Goal: Task Accomplishment & Management: Manage account settings

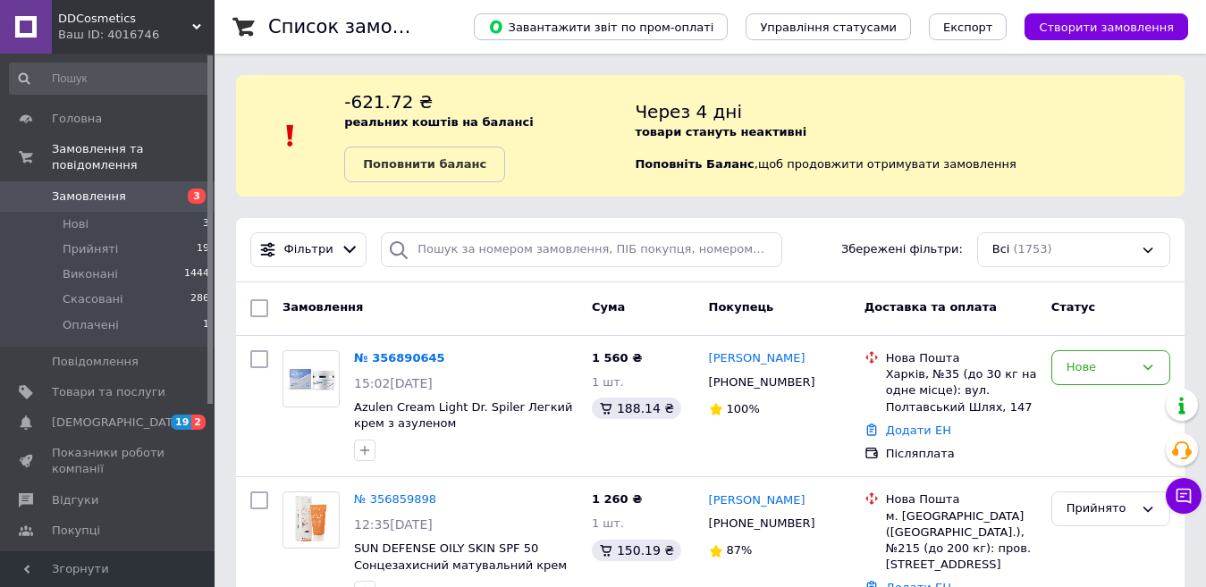
scroll to position [28, 0]
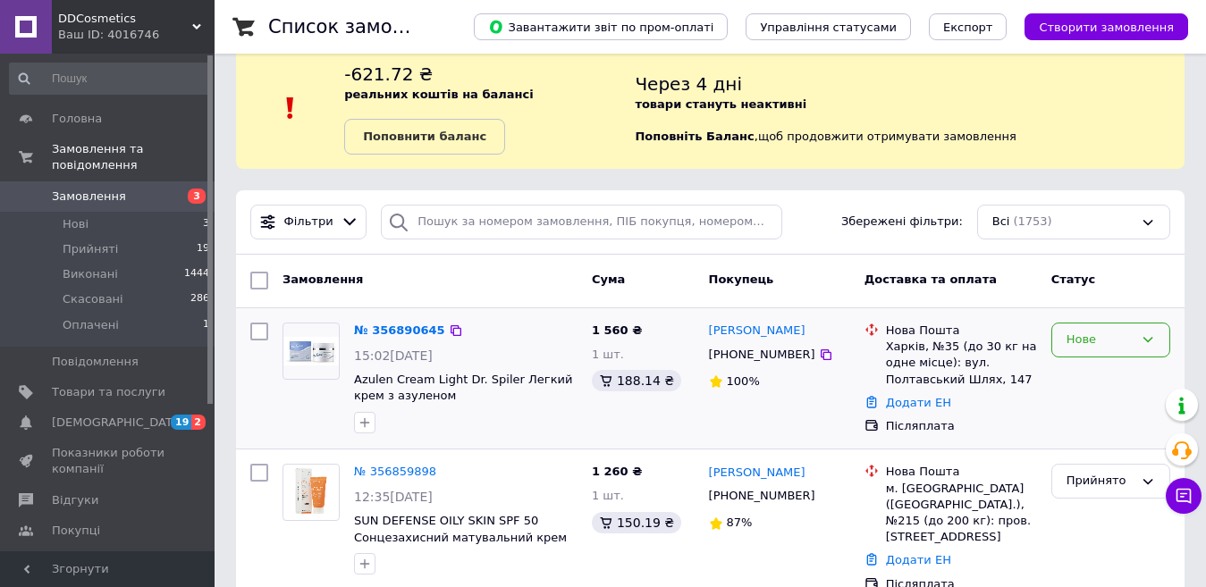
click at [1123, 343] on div "Нове" at bounding box center [1099, 340] width 67 height 19
click at [1095, 383] on li "Прийнято" at bounding box center [1110, 377] width 117 height 33
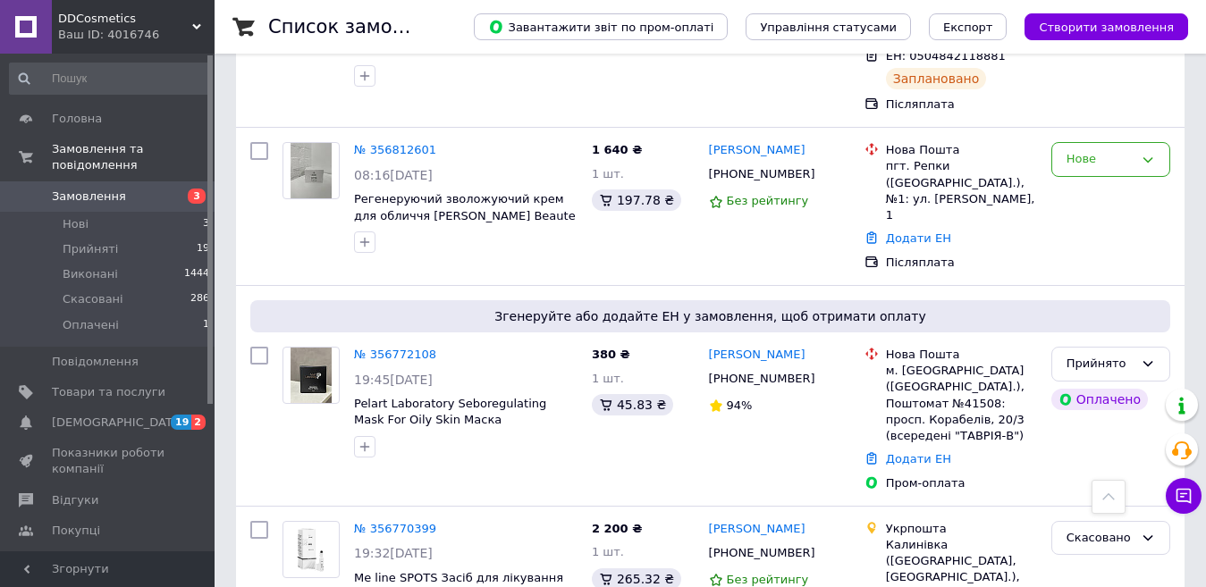
scroll to position [1106, 0]
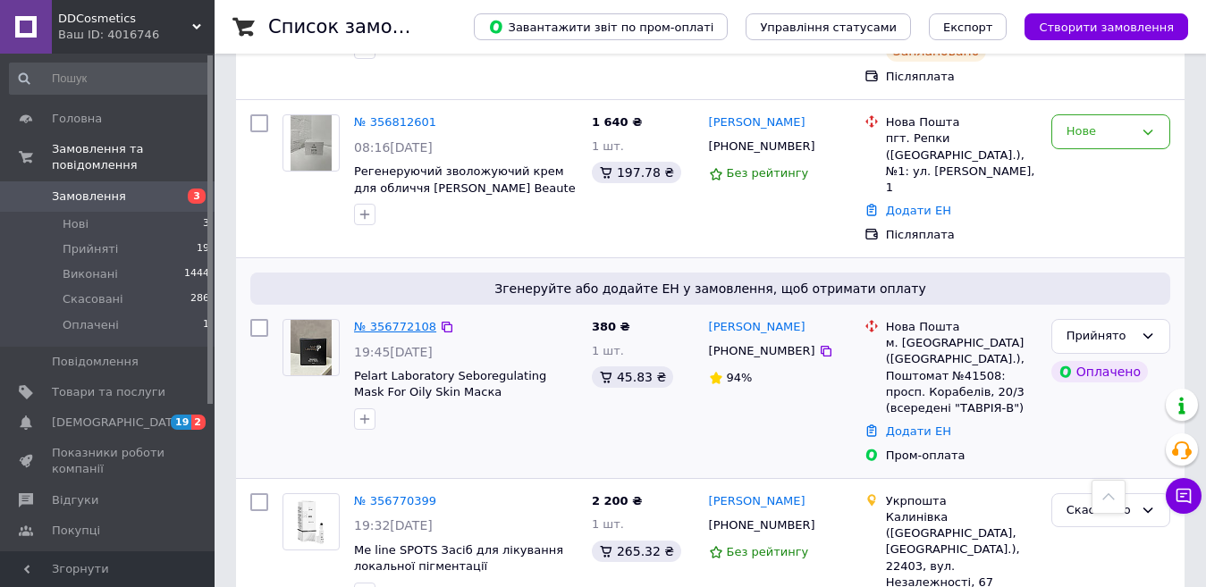
click at [410, 320] on link "№ 356772108" at bounding box center [395, 326] width 82 height 13
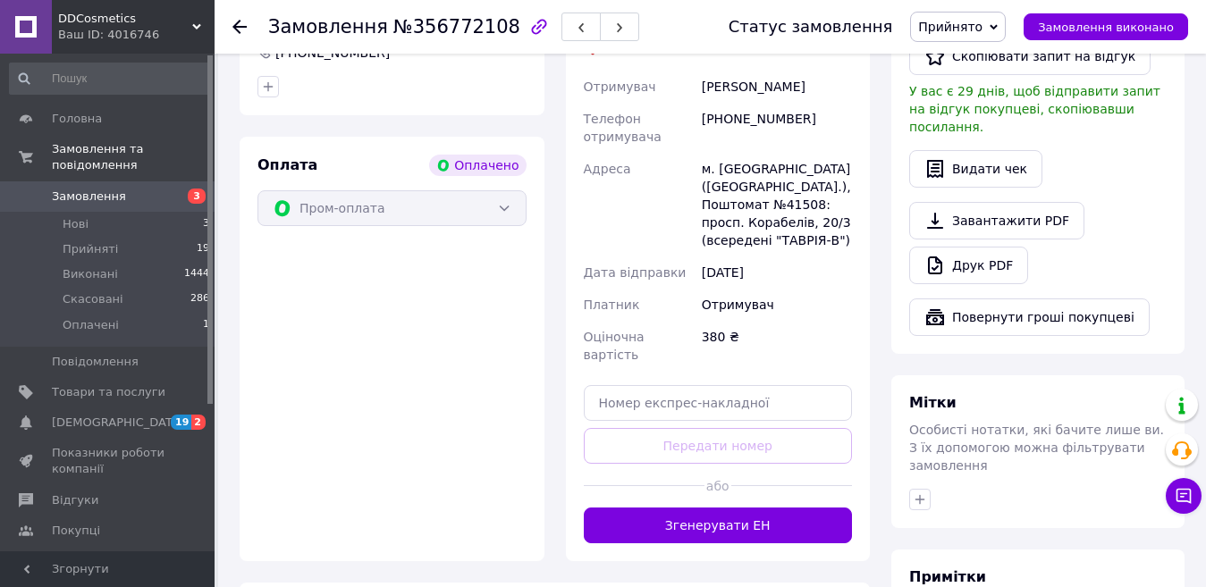
scroll to position [588, 0]
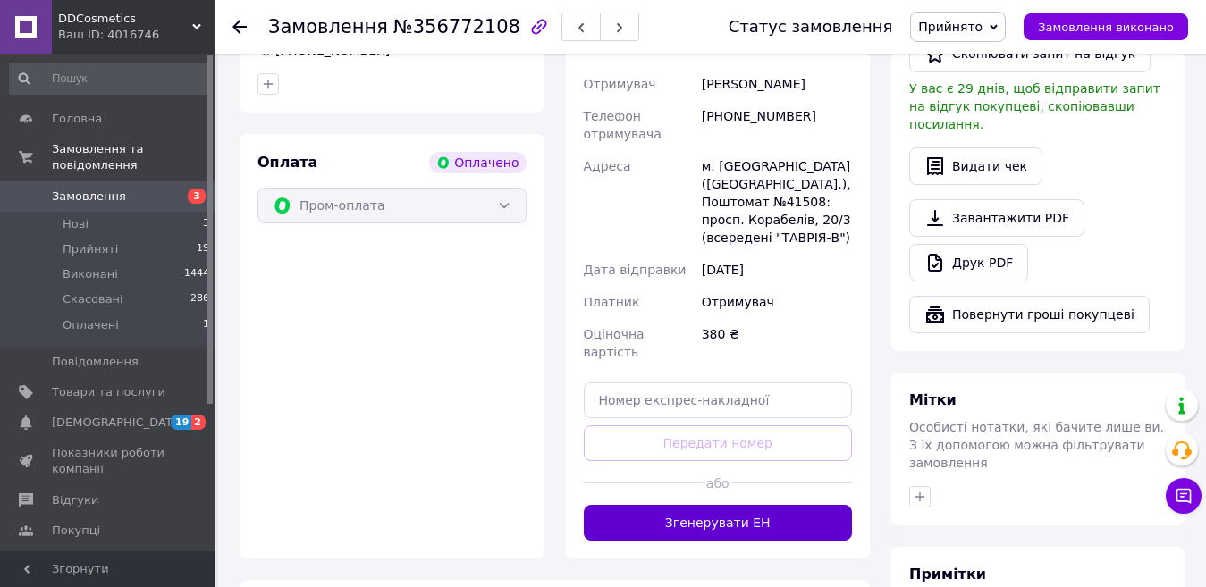
click at [768, 505] on button "Згенерувати ЕН" at bounding box center [718, 523] width 269 height 36
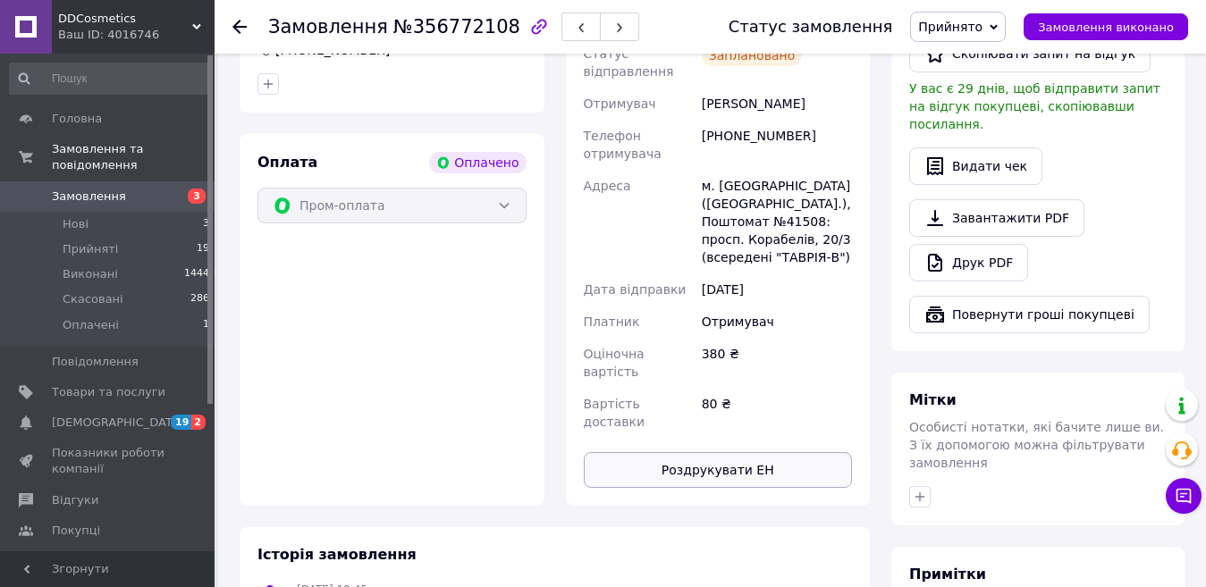
click at [692, 452] on button "Роздрукувати ЕН" at bounding box center [718, 470] width 269 height 36
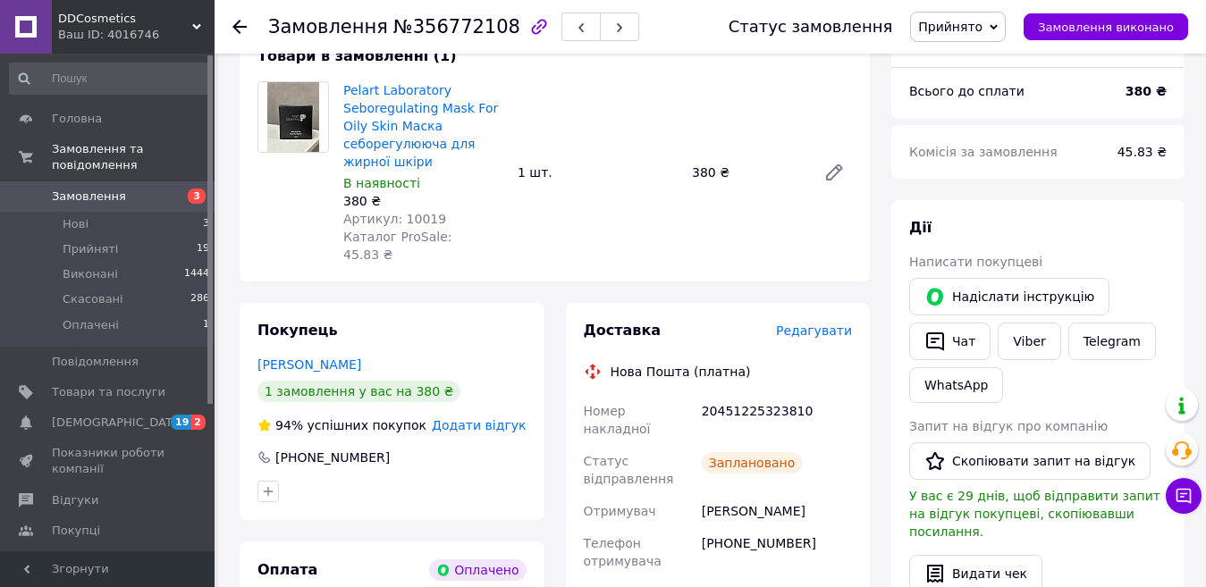
scroll to position [179, 0]
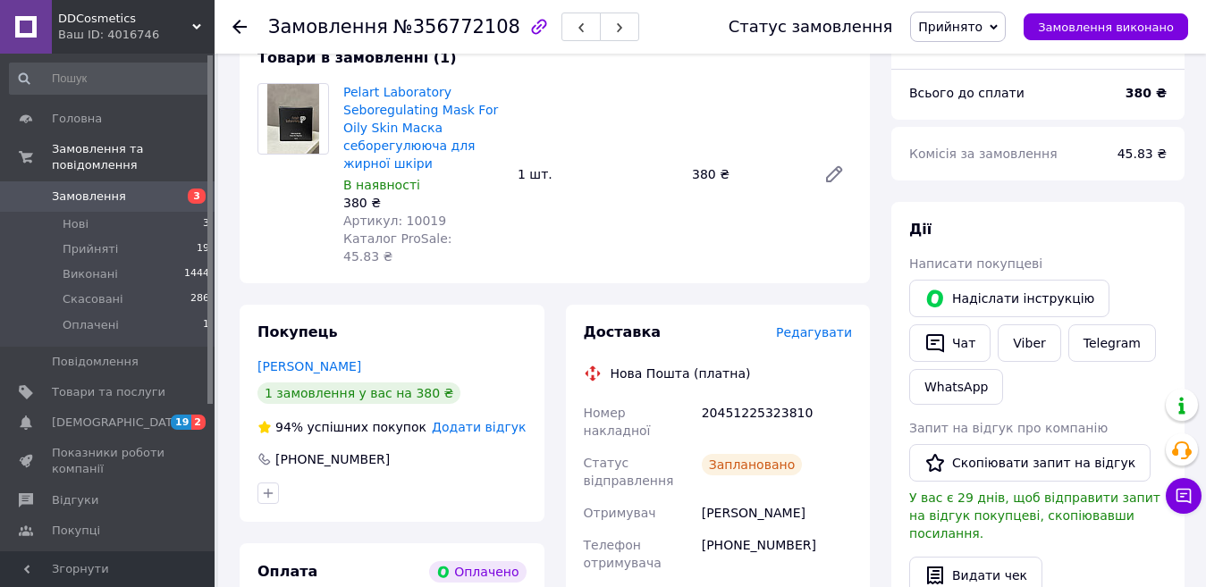
click at [240, 29] on icon at bounding box center [239, 27] width 14 height 14
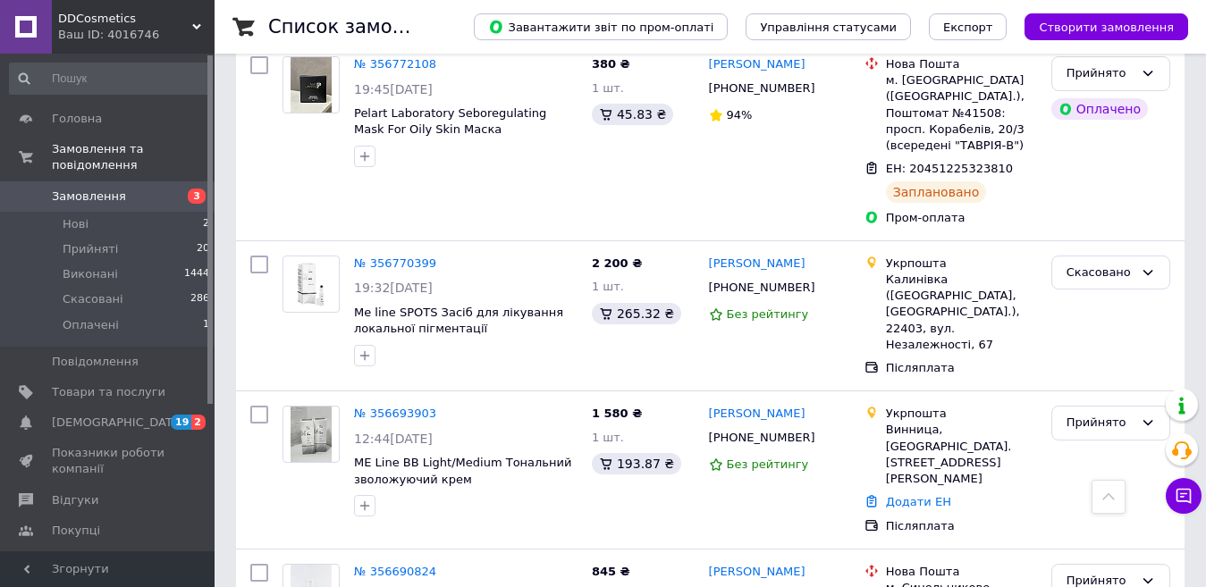
scroll to position [1355, 0]
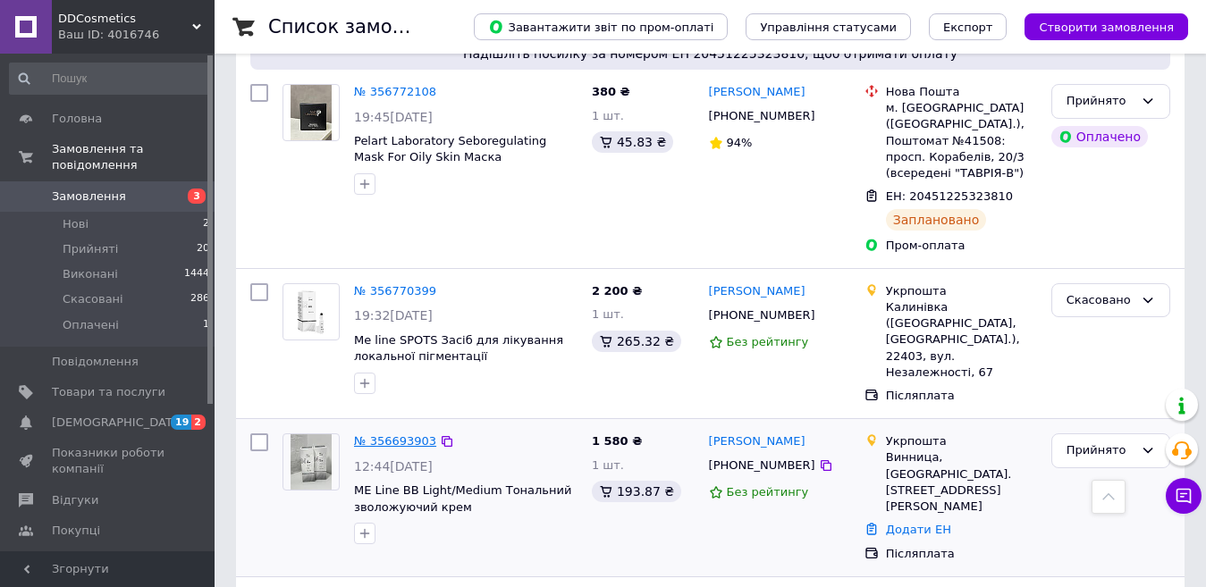
click at [400, 434] on link "№ 356693903" at bounding box center [395, 440] width 82 height 13
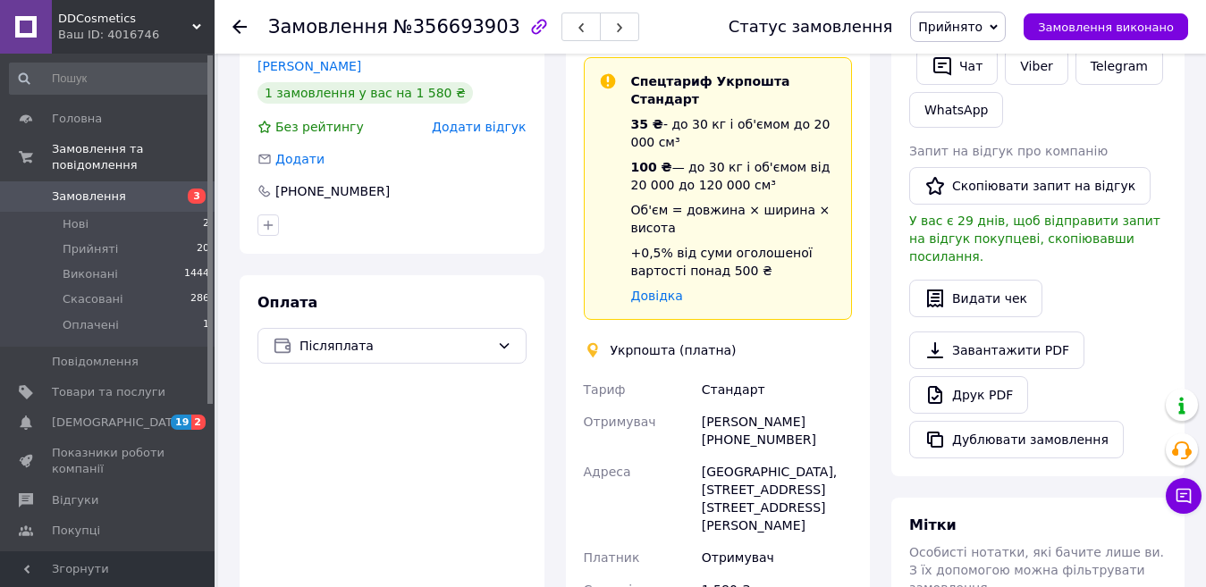
scroll to position [352, 0]
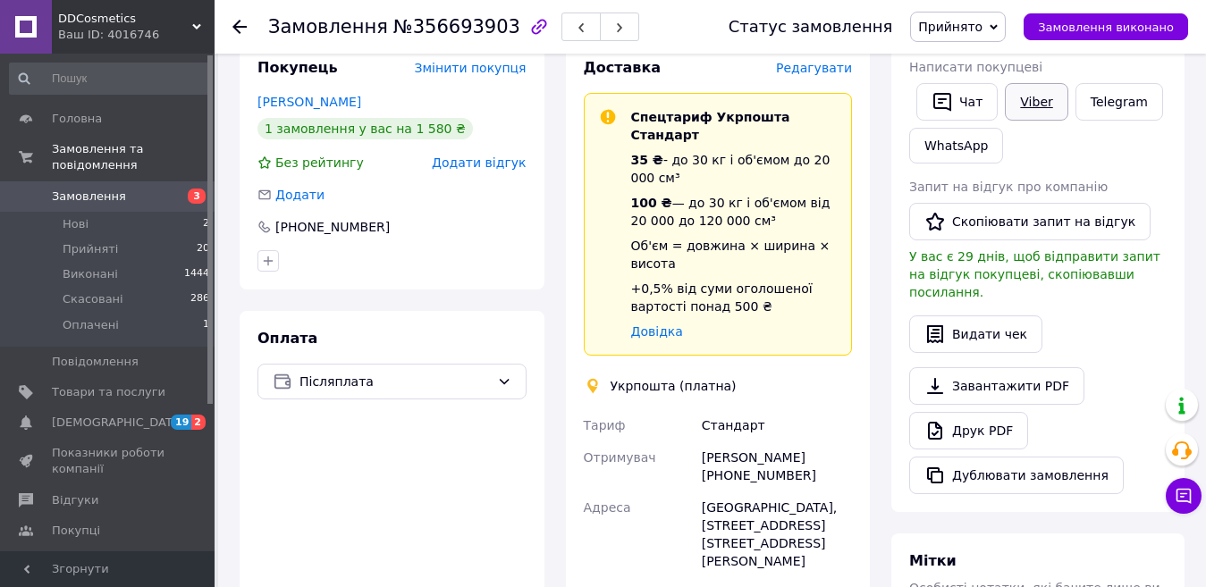
click at [1025, 99] on link "Viber" at bounding box center [1036, 102] width 63 height 38
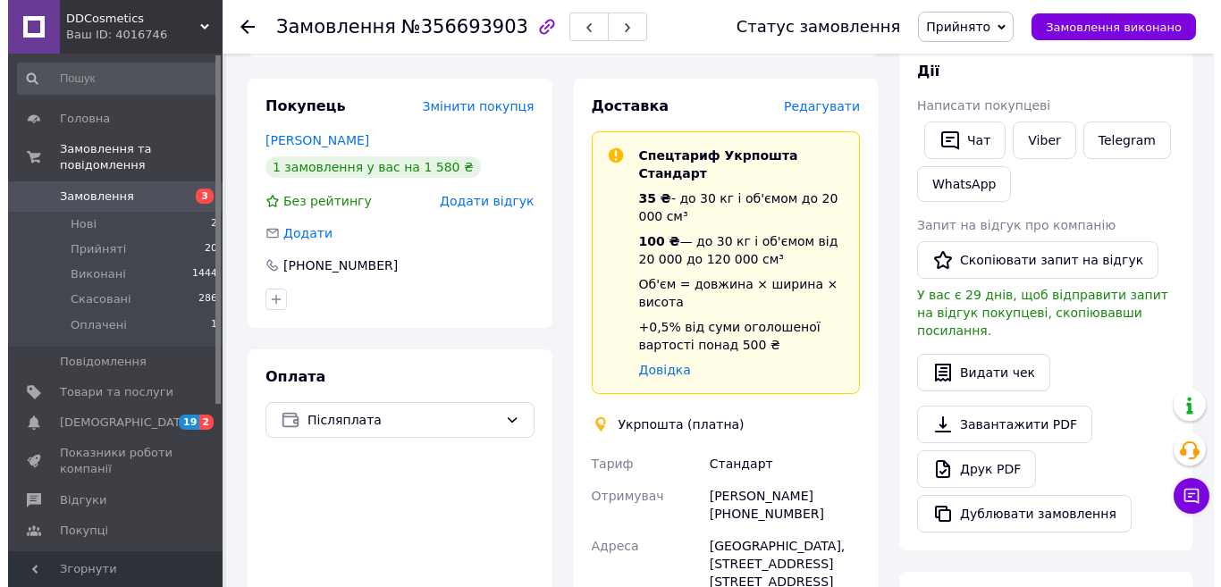
scroll to position [312, 0]
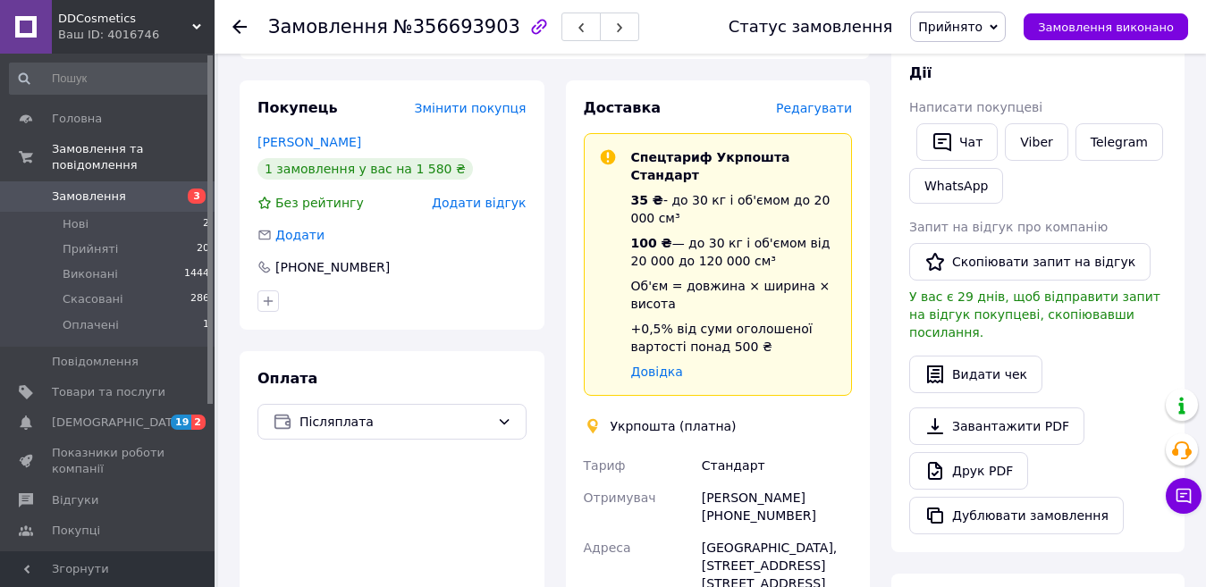
click at [821, 101] on span "Редагувати" at bounding box center [814, 108] width 76 height 14
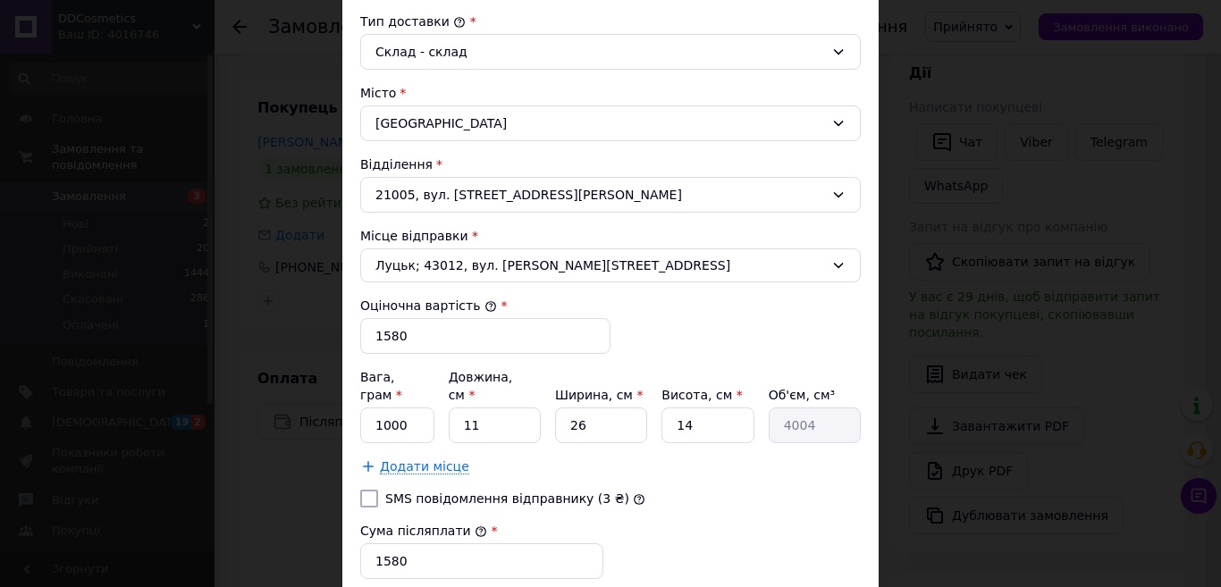
scroll to position [510, 0]
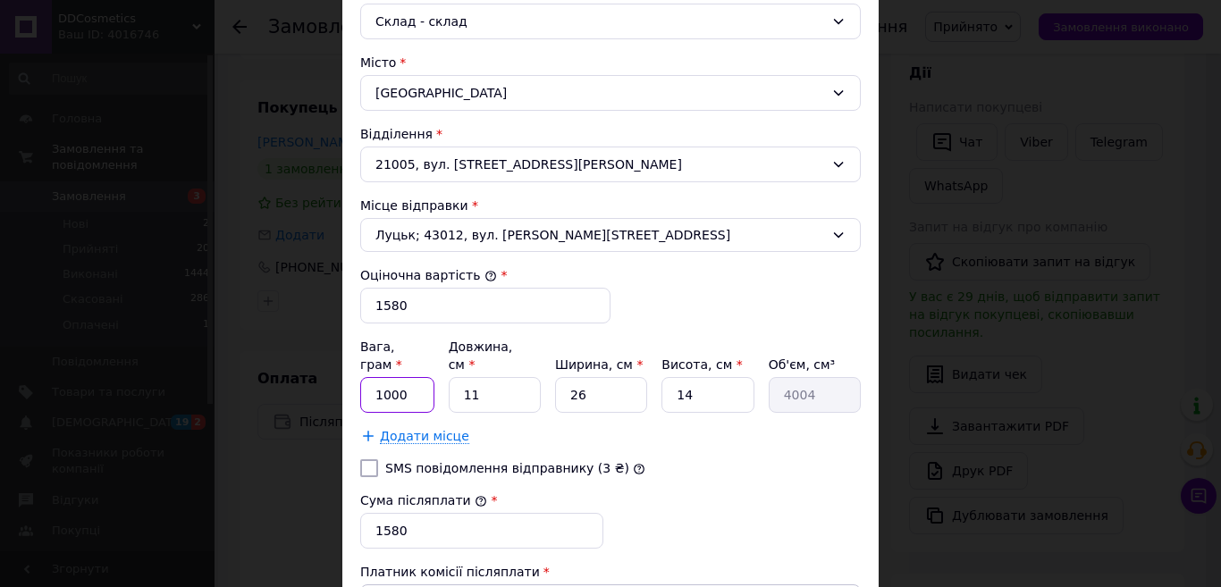
click at [416, 379] on input "1000" at bounding box center [397, 395] width 74 height 36
type input "100"
click at [485, 380] on input "11" at bounding box center [495, 395] width 92 height 36
type input "1"
type input "364"
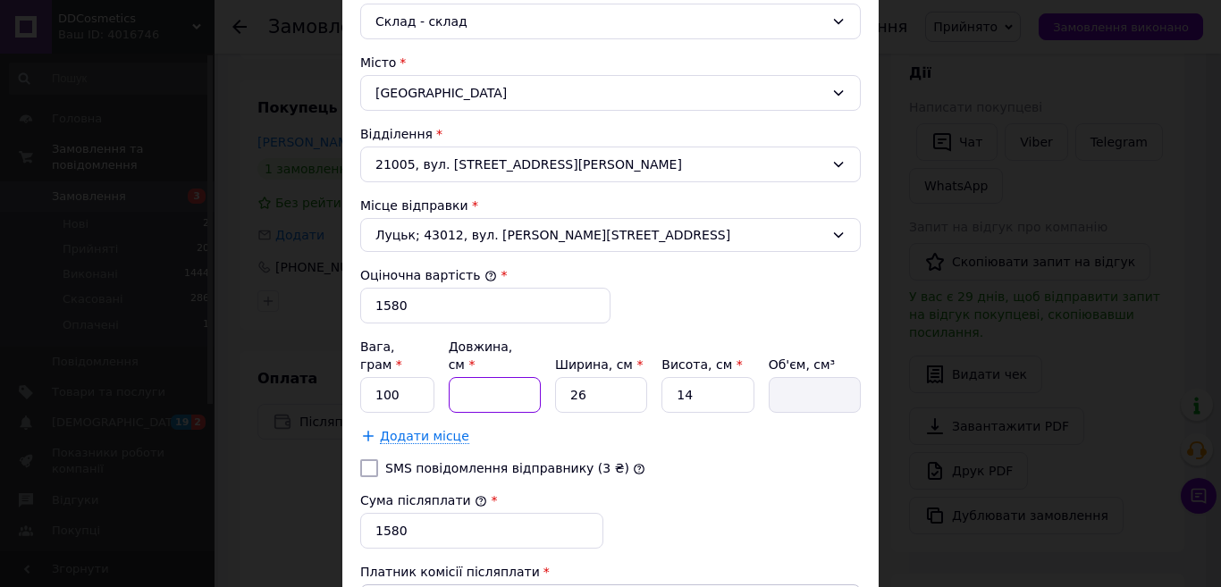
type input "2"
type input "728"
type input "20"
type input "7280"
type input "20"
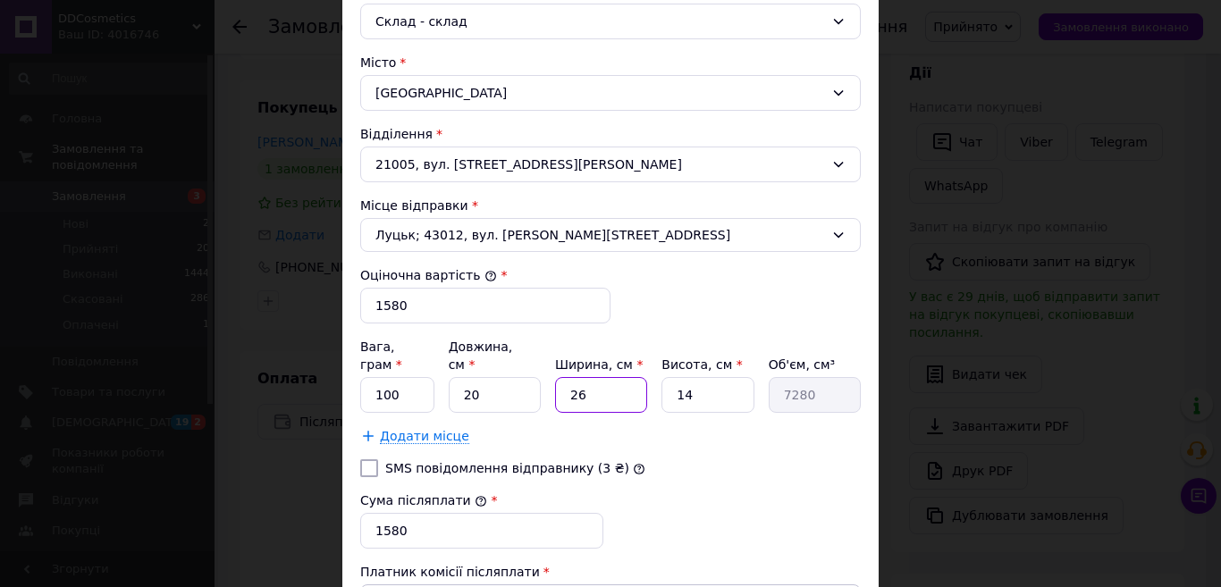
click at [587, 383] on input "26" at bounding box center [601, 395] width 92 height 36
type input "2"
type input "560"
type input "1"
type input "280"
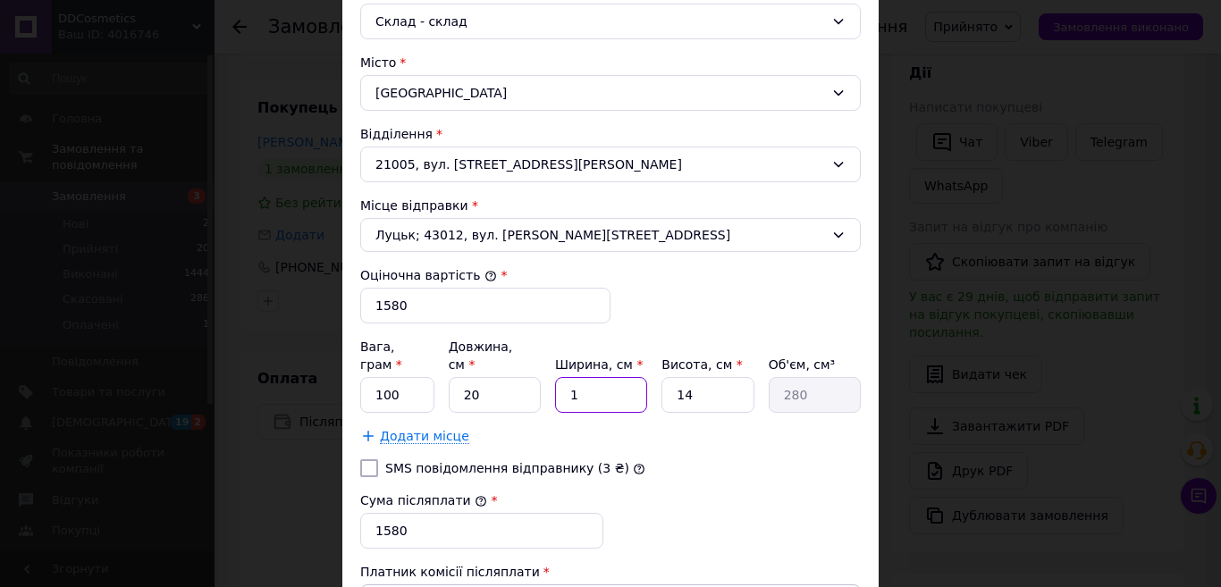
type input "15"
type input "4200"
type input "15"
click at [699, 377] on input "14" at bounding box center [707, 395] width 92 height 36
type input "1"
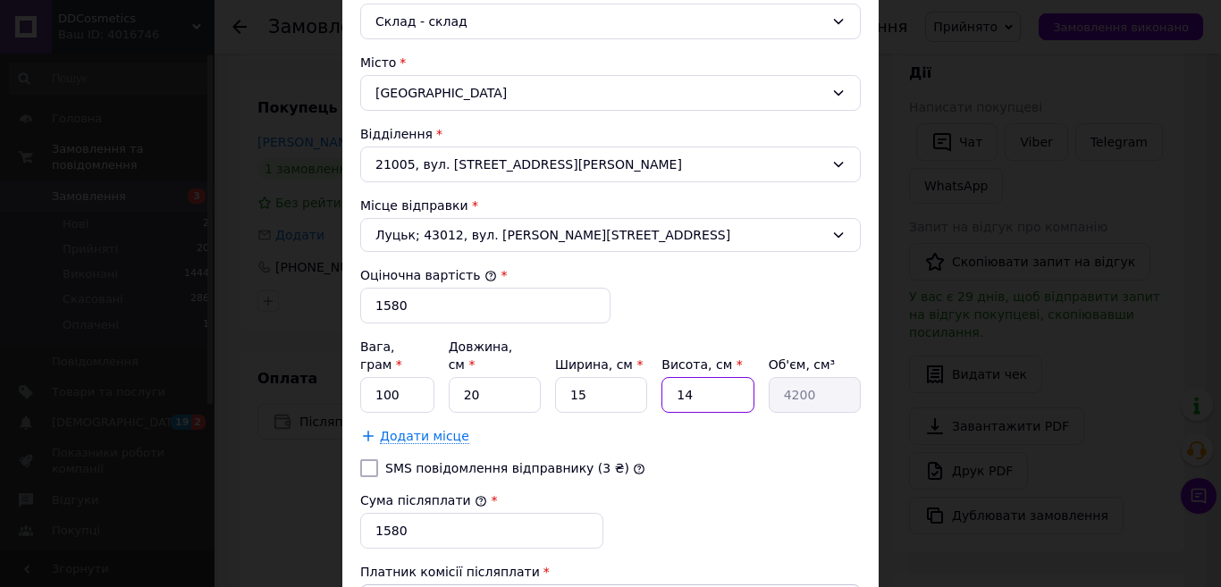
type input "300"
type input "9"
type input "2700"
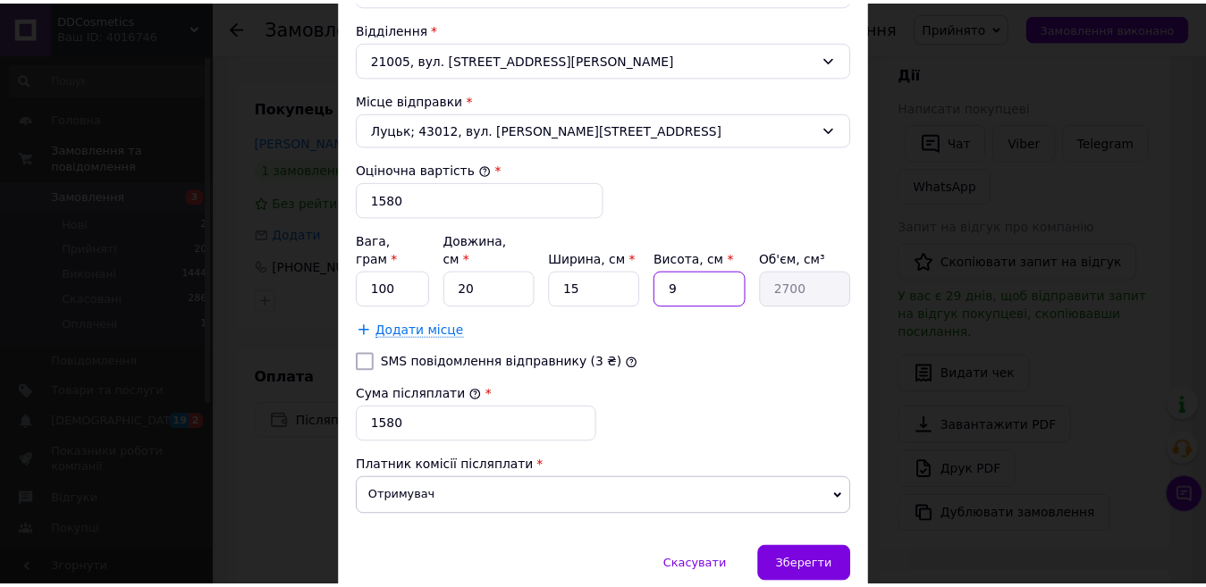
scroll to position [668, 0]
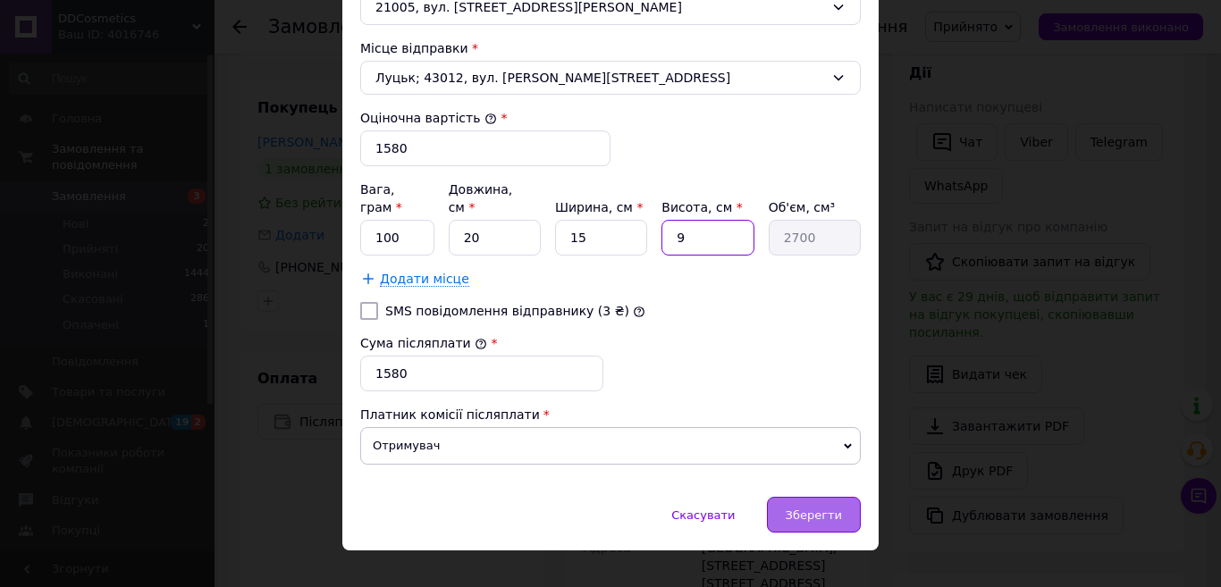
type input "9"
click at [823, 509] on span "Зберегти" at bounding box center [814, 515] width 56 height 13
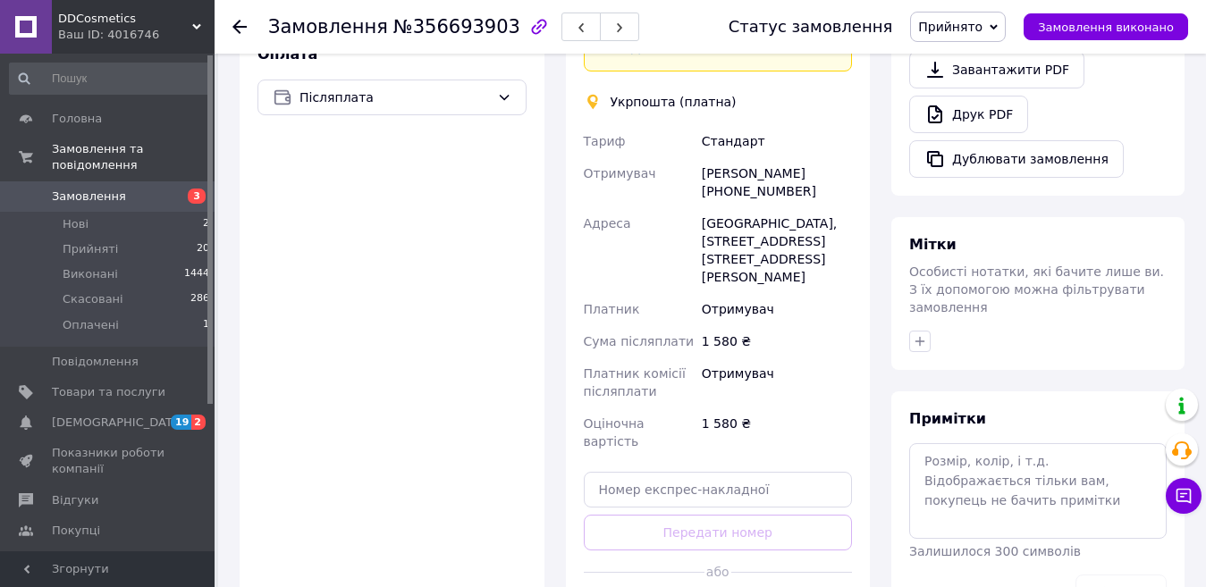
scroll to position [649, 0]
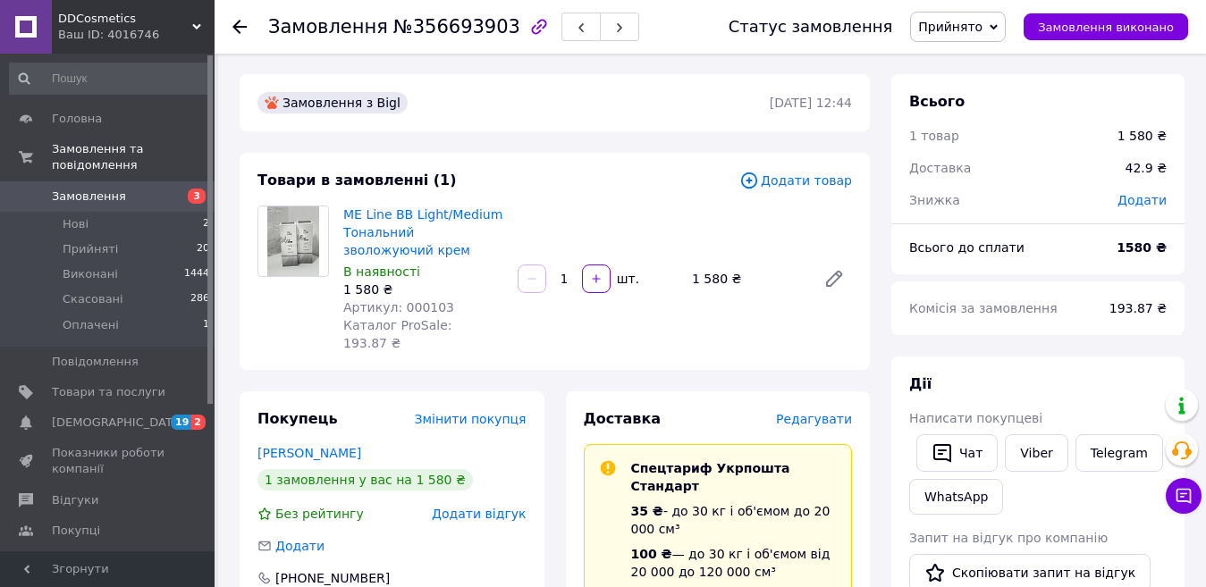
scroll to position [0, 0]
click at [237, 27] on use at bounding box center [239, 27] width 14 height 14
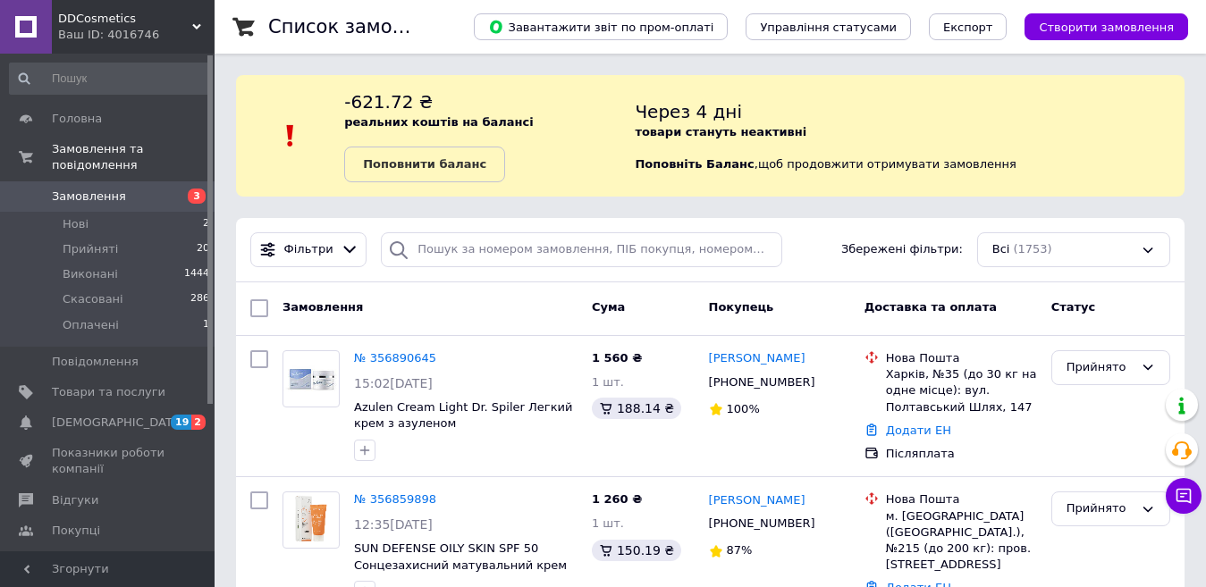
scroll to position [166, 0]
